Goal: Check status: Check status

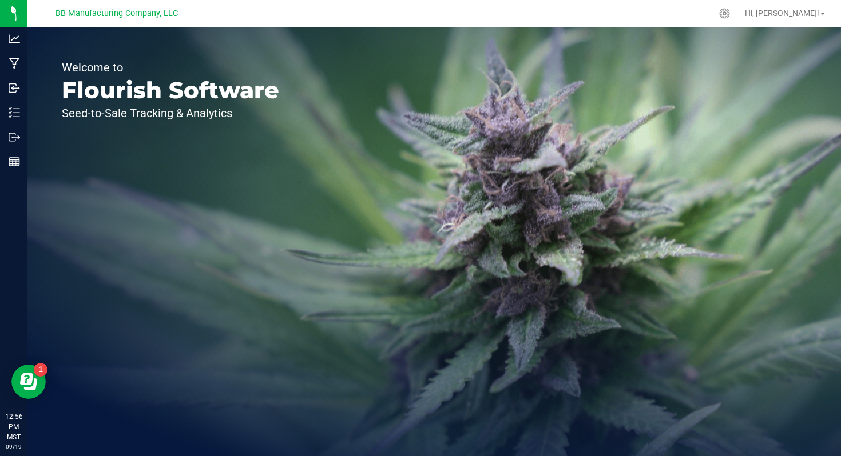
click at [363, 50] on div "Welcome to Flourish Software Seed-to-Sale Tracking & Analytics" at bounding box center [433, 241] width 813 height 429
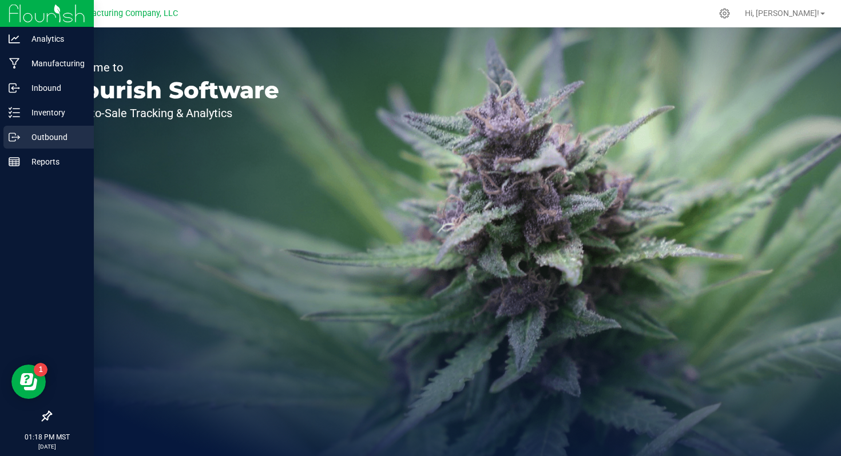
click at [7, 134] on div "Outbound" at bounding box center [48, 137] width 90 height 23
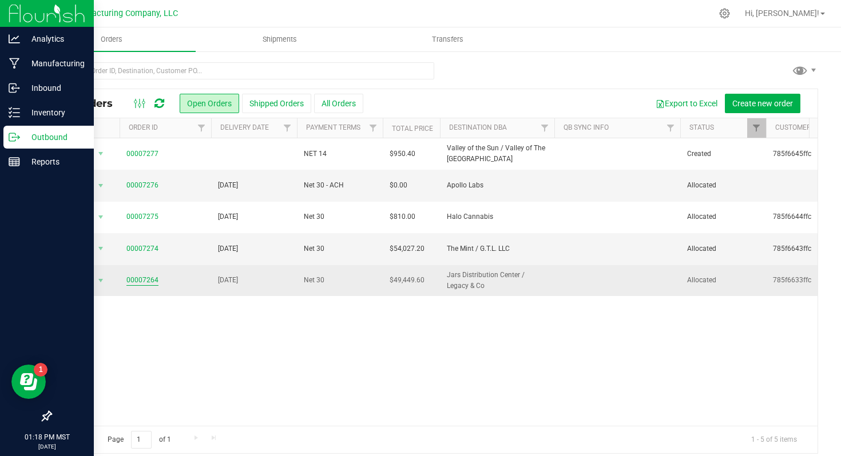
click at [149, 284] on link "00007264" at bounding box center [142, 280] width 32 height 11
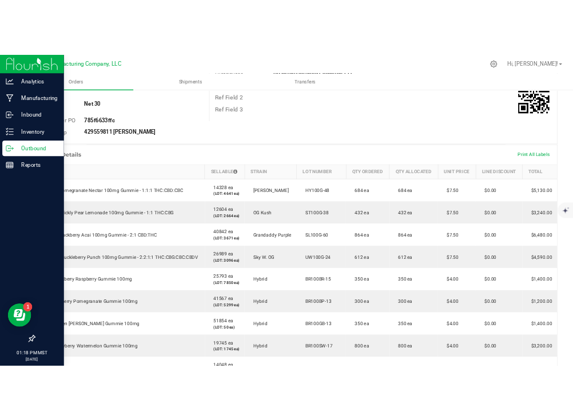
scroll to position [203, 0]
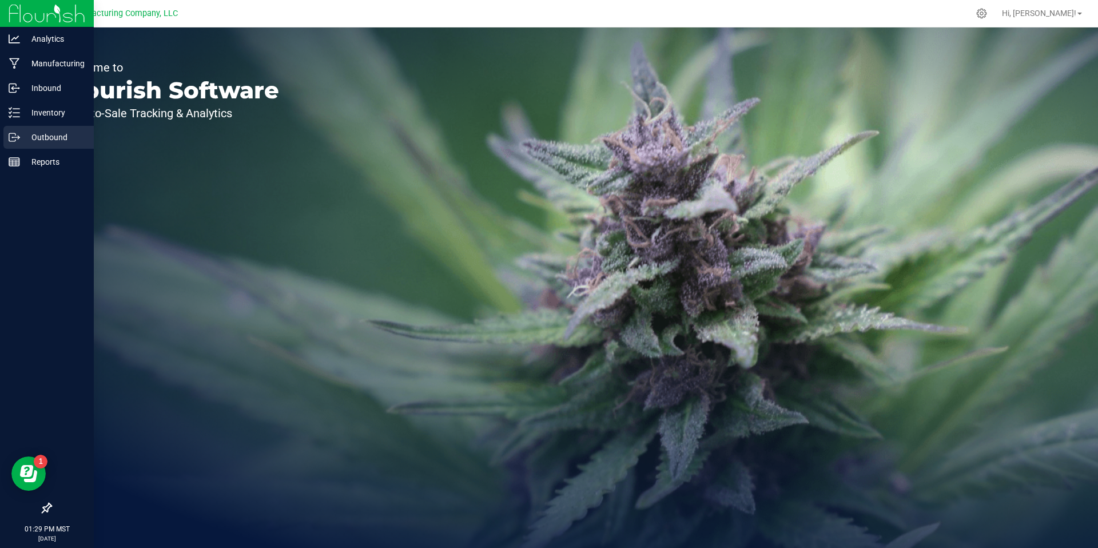
click at [22, 142] on p "Outbound" at bounding box center [54, 137] width 69 height 14
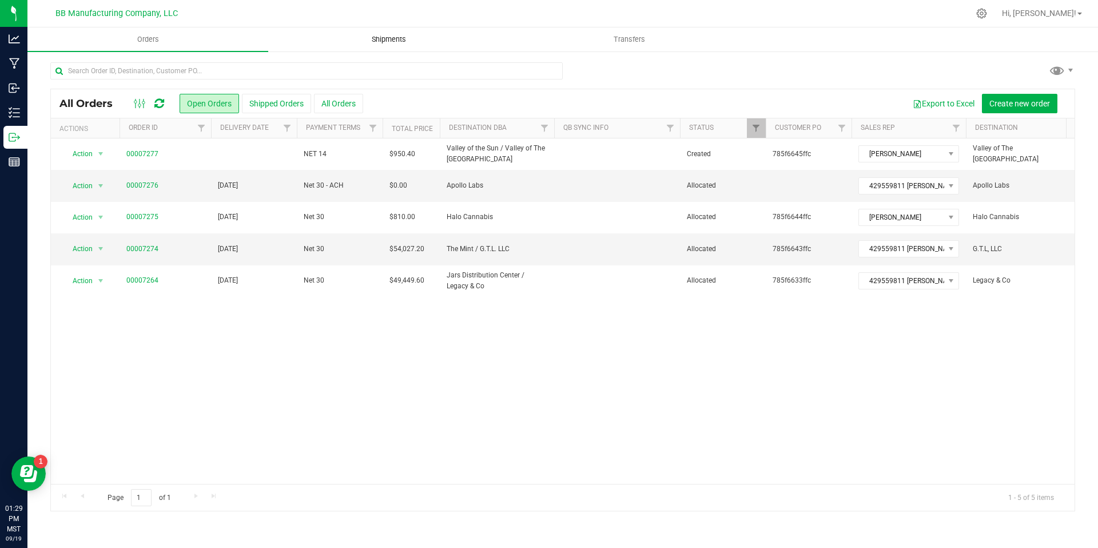
click at [391, 38] on span "Shipments" at bounding box center [388, 39] width 65 height 10
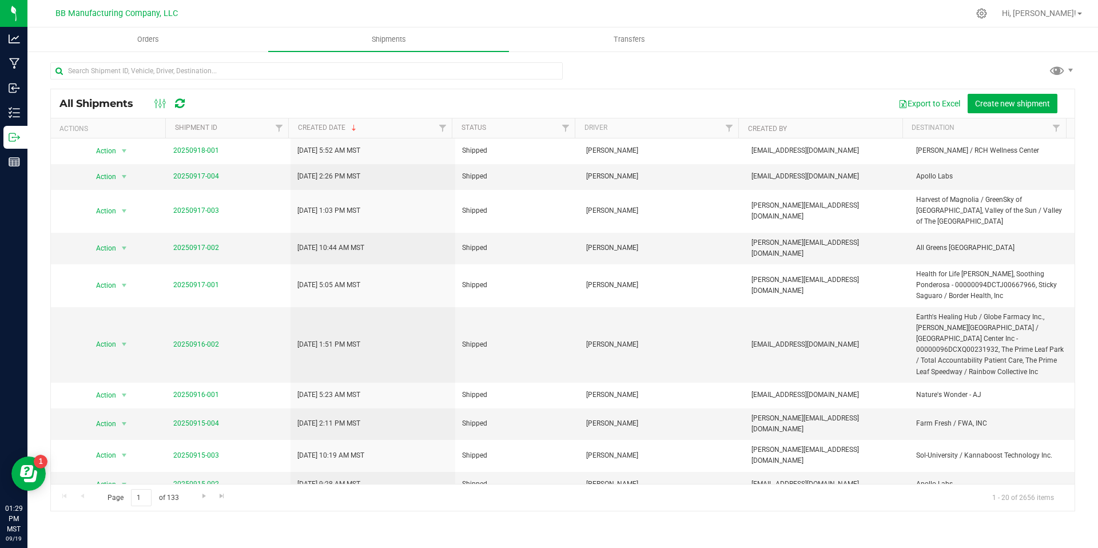
click at [29, 134] on div "All Shipments Export to Excel Create new shipment Actions Shipment ID Created D…" at bounding box center [562, 286] width 1070 height 472
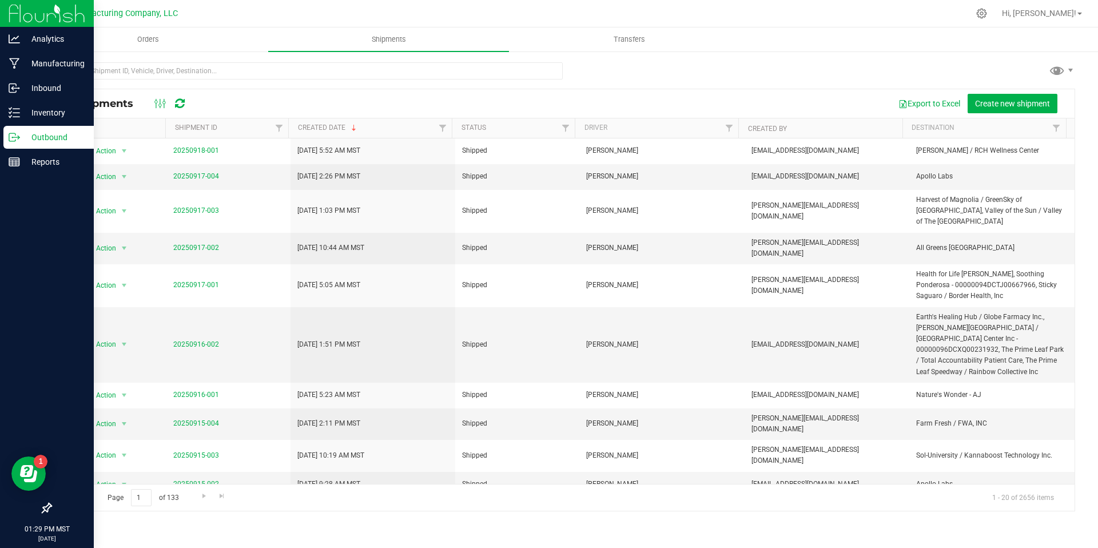
click at [26, 135] on p "Outbound" at bounding box center [54, 137] width 69 height 14
